Goal: Information Seeking & Learning: Check status

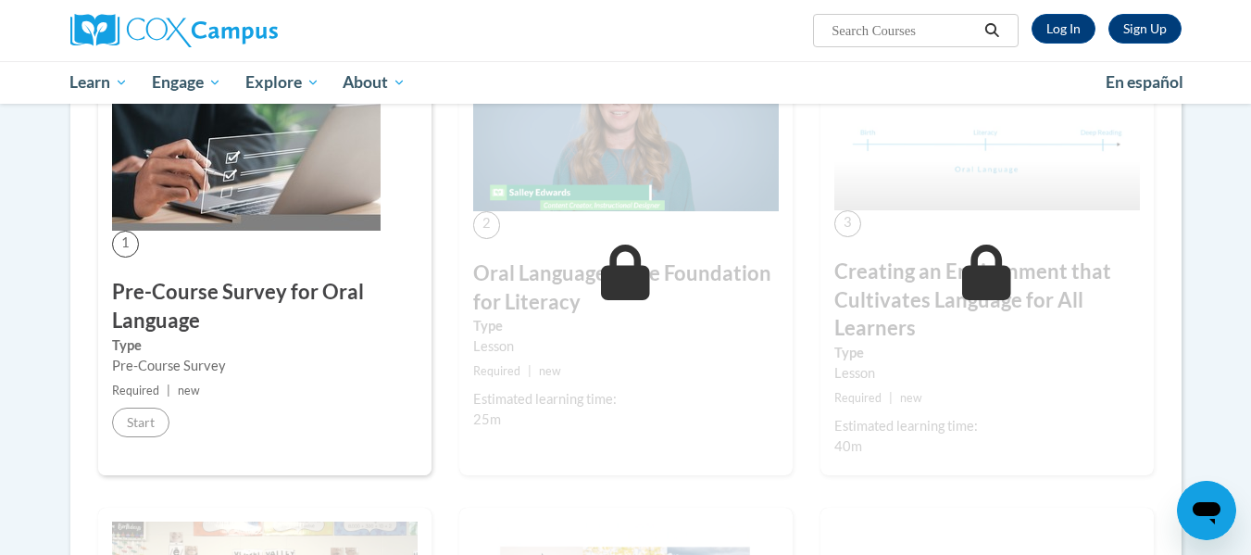
scroll to position [391, 0]
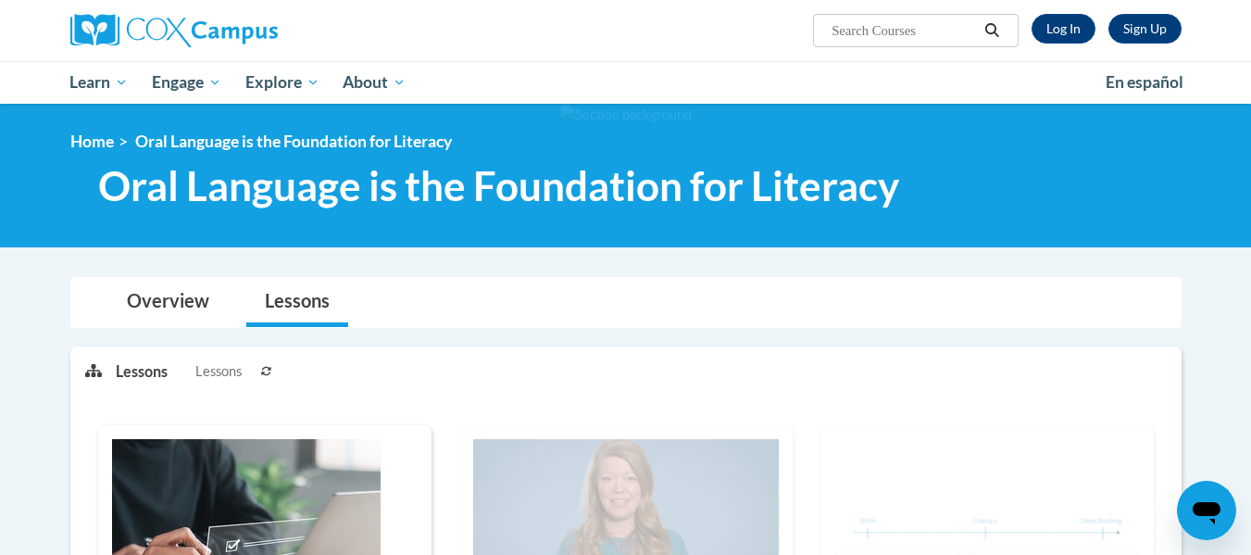
click at [271, 371] on icon at bounding box center [266, 371] width 11 height 11
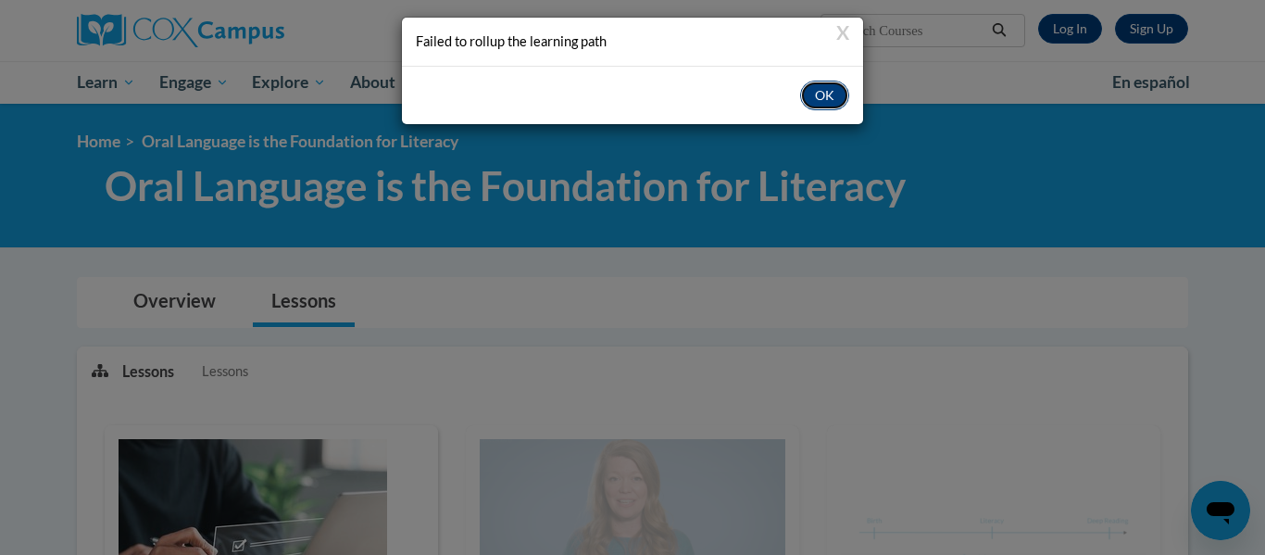
click at [819, 97] on button "OK" at bounding box center [824, 96] width 49 height 30
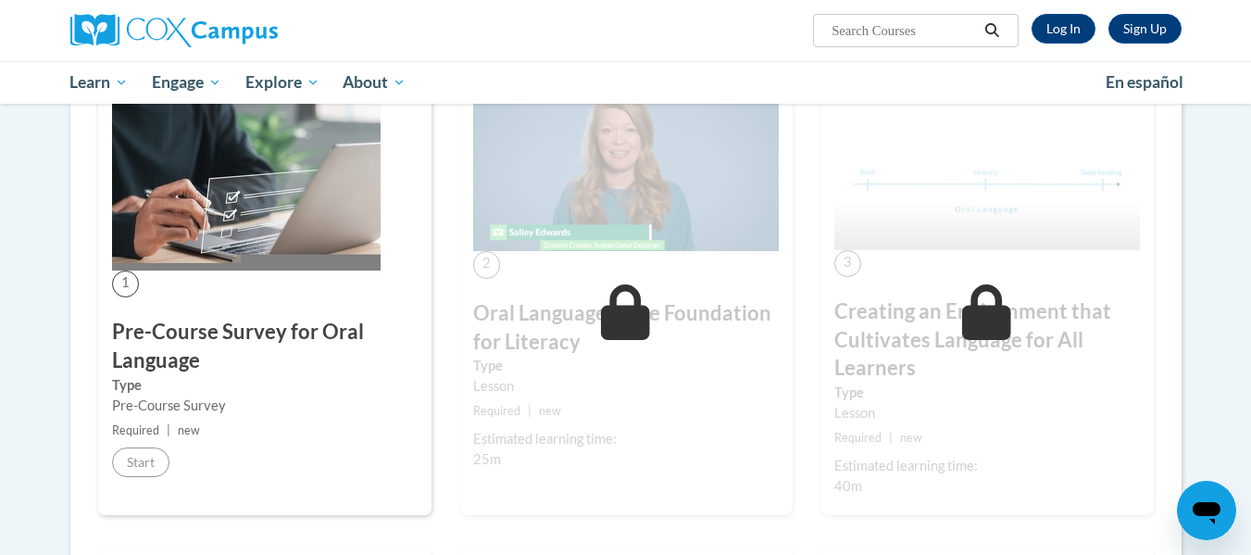
scroll to position [349, 0]
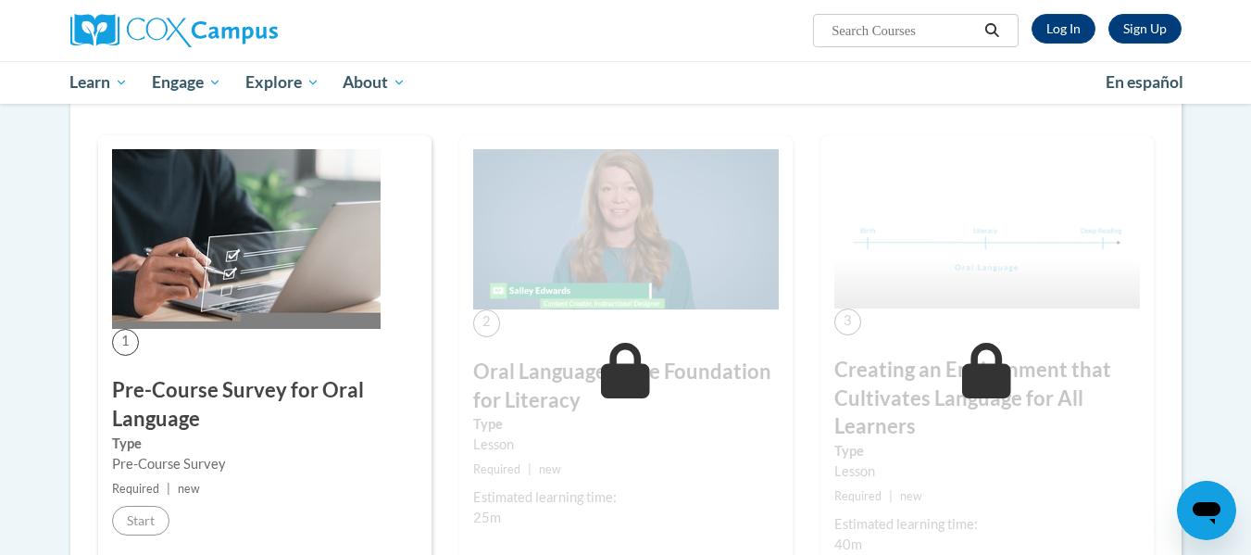
scroll to position [289, 0]
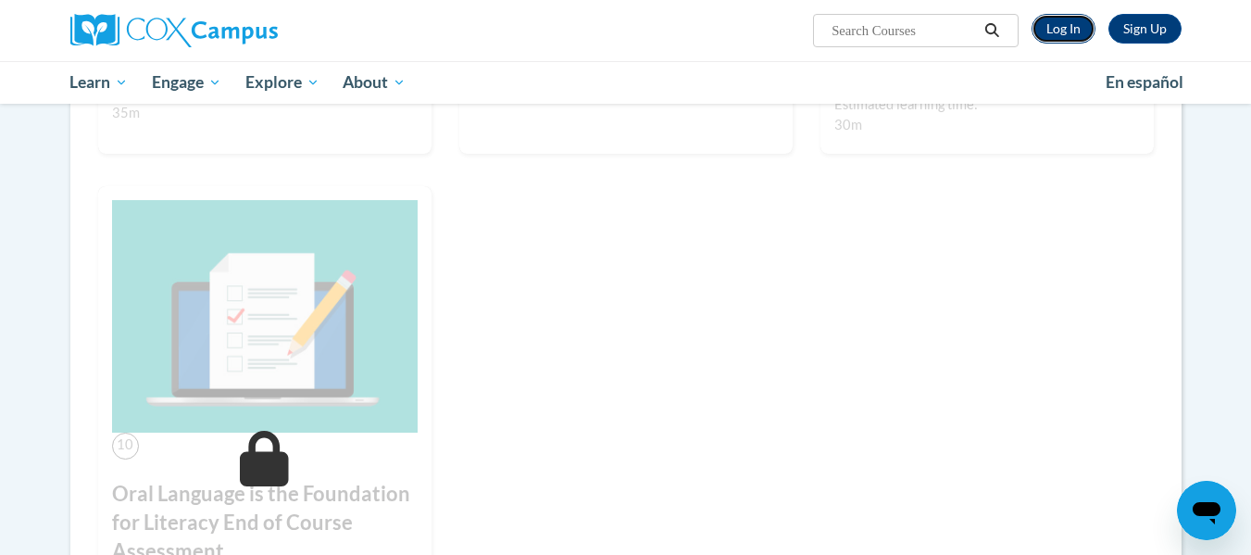
click at [1041, 21] on link "Log In" at bounding box center [1063, 29] width 64 height 30
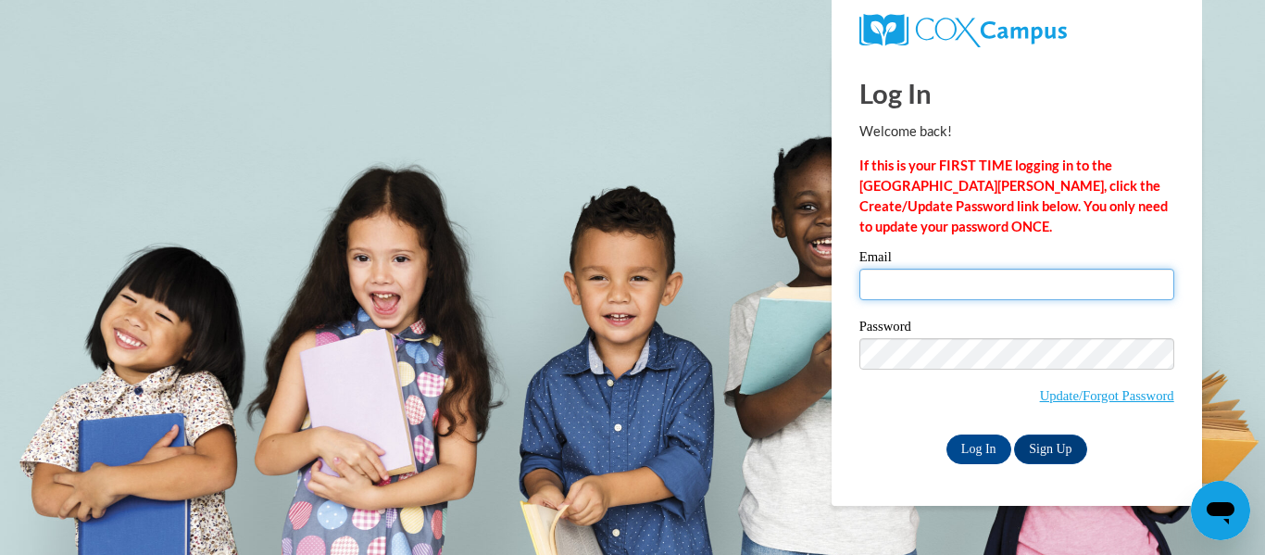
click at [896, 293] on input "Email" at bounding box center [1016, 284] width 315 height 31
click at [895, 289] on input "Email" at bounding box center [1016, 284] width 315 height 31
type input "lbrunell@kusd.edu"
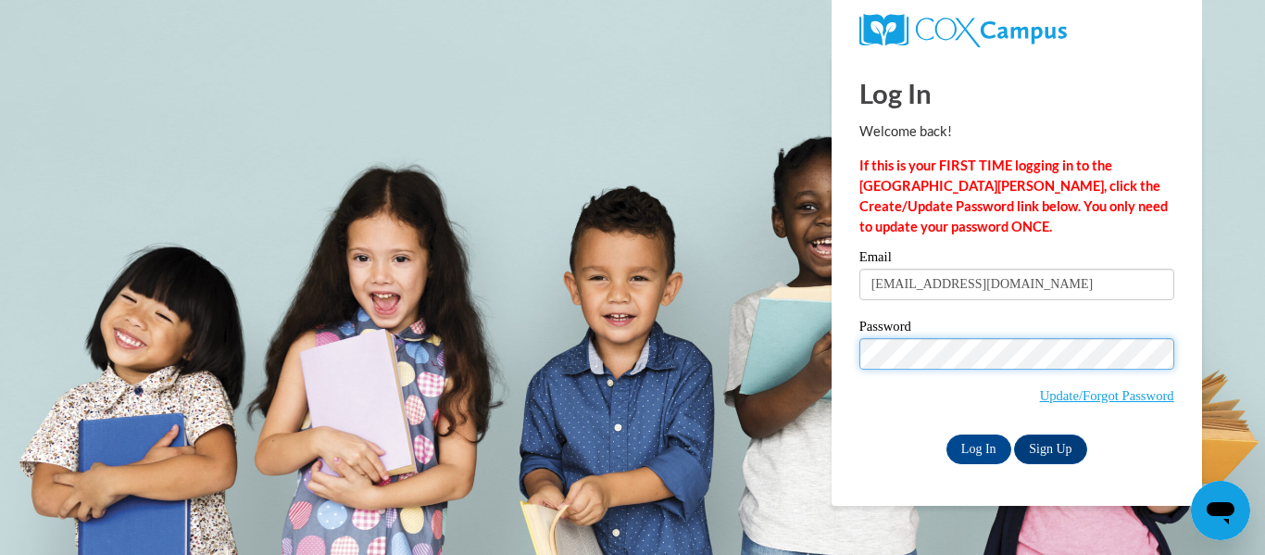
click at [946, 434] on input "Log In" at bounding box center [978, 449] width 65 height 30
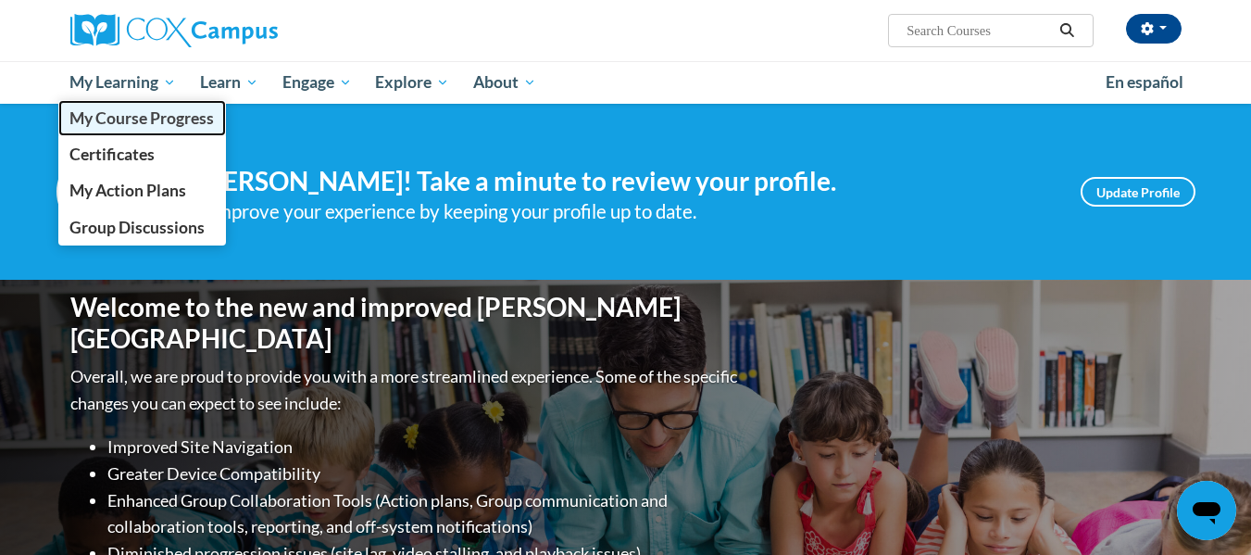
click at [139, 115] on span "My Course Progress" at bounding box center [141, 117] width 144 height 19
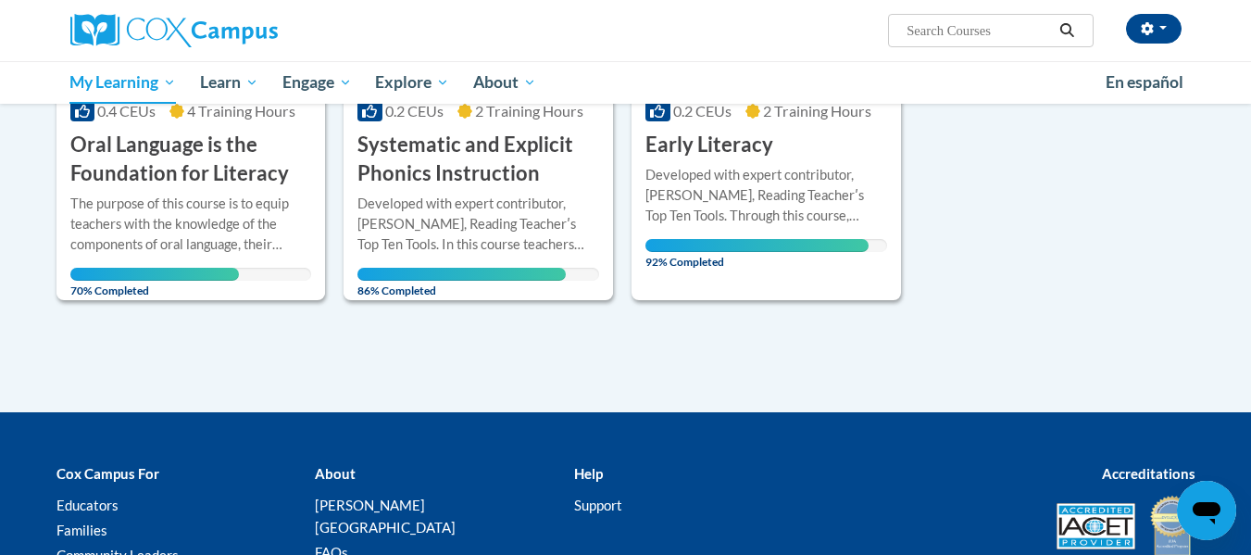
scroll to position [281, 0]
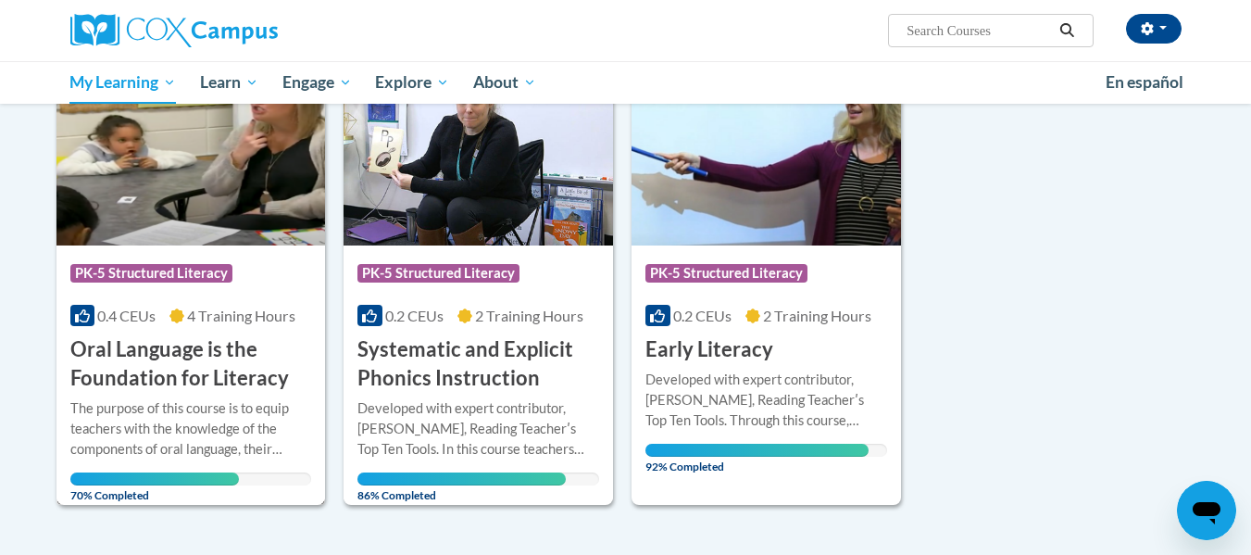
click at [229, 216] on img at bounding box center [190, 150] width 269 height 189
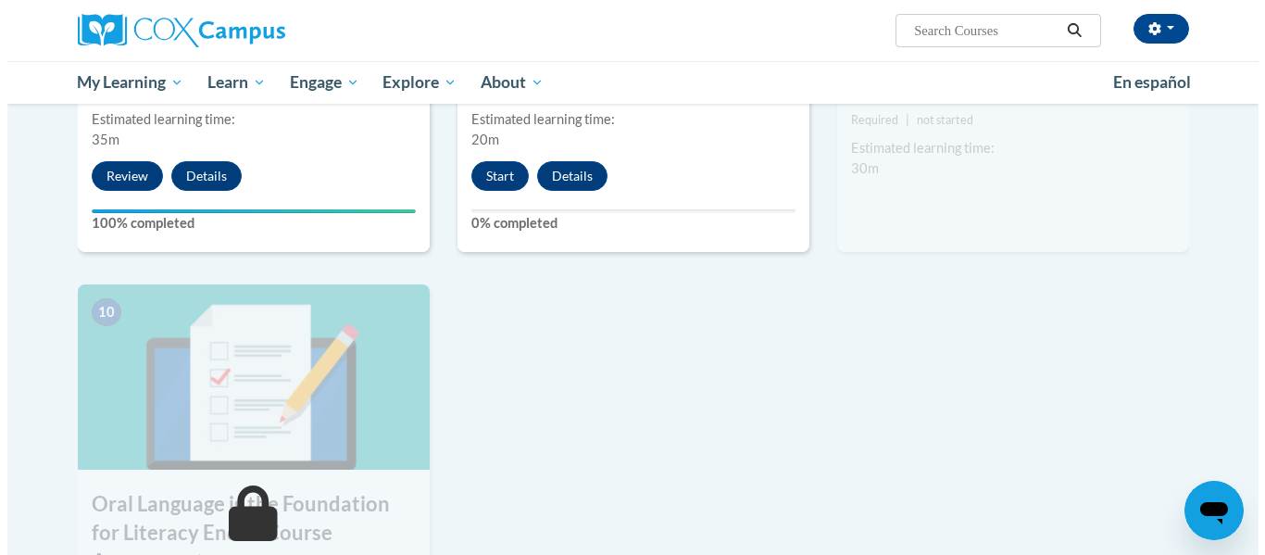
scroll to position [1733, 0]
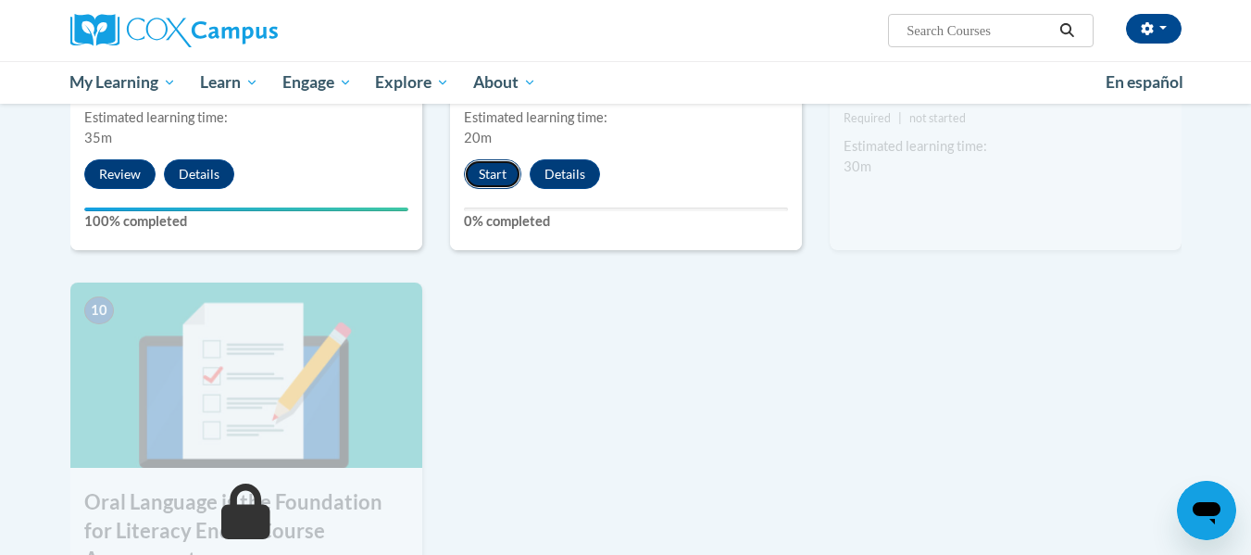
click at [486, 174] on button "Start" at bounding box center [492, 174] width 57 height 30
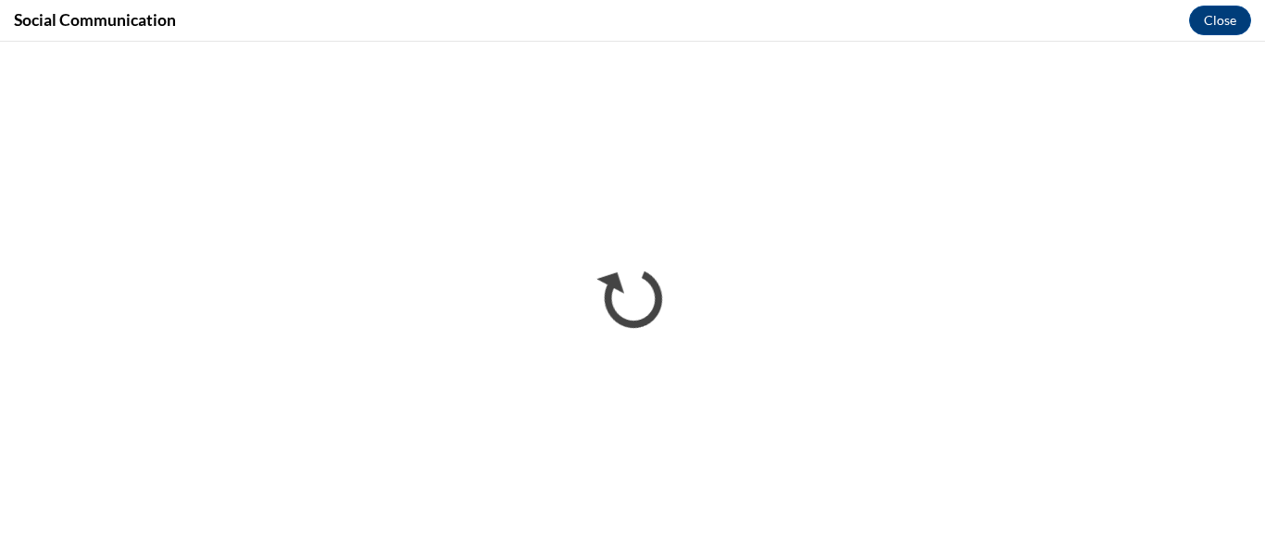
scroll to position [0, 0]
